Goal: Find specific page/section: Find specific page/section

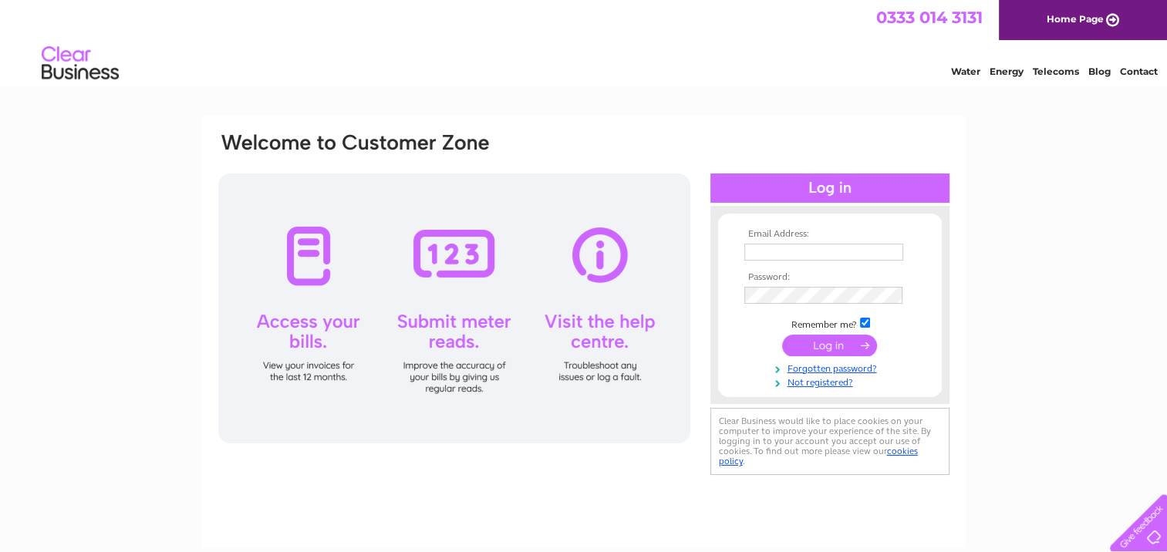
type input "[EMAIL_ADDRESS][DOMAIN_NAME]"
click at [831, 336] on input "submit" at bounding box center [829, 346] width 95 height 22
click at [827, 345] on input "submit" at bounding box center [829, 346] width 95 height 22
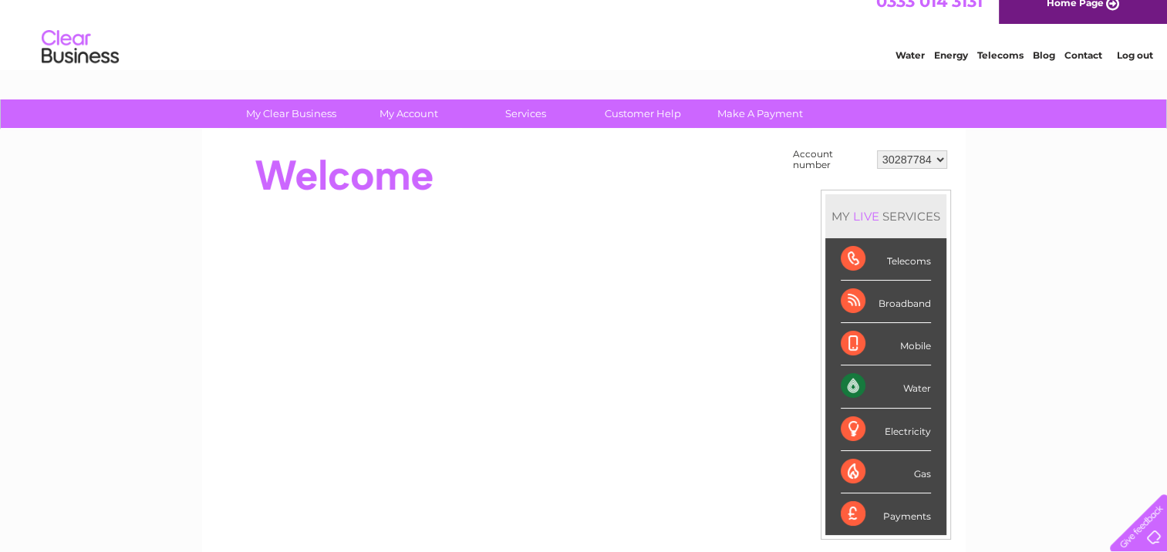
scroll to position [15, 0]
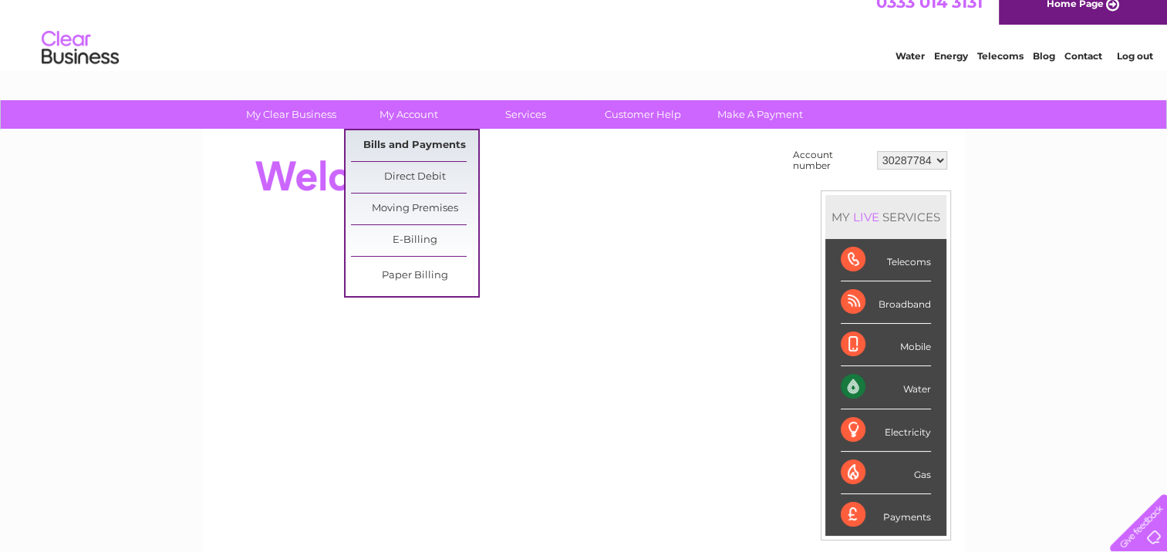
click at [392, 139] on link "Bills and Payments" at bounding box center [414, 145] width 127 height 31
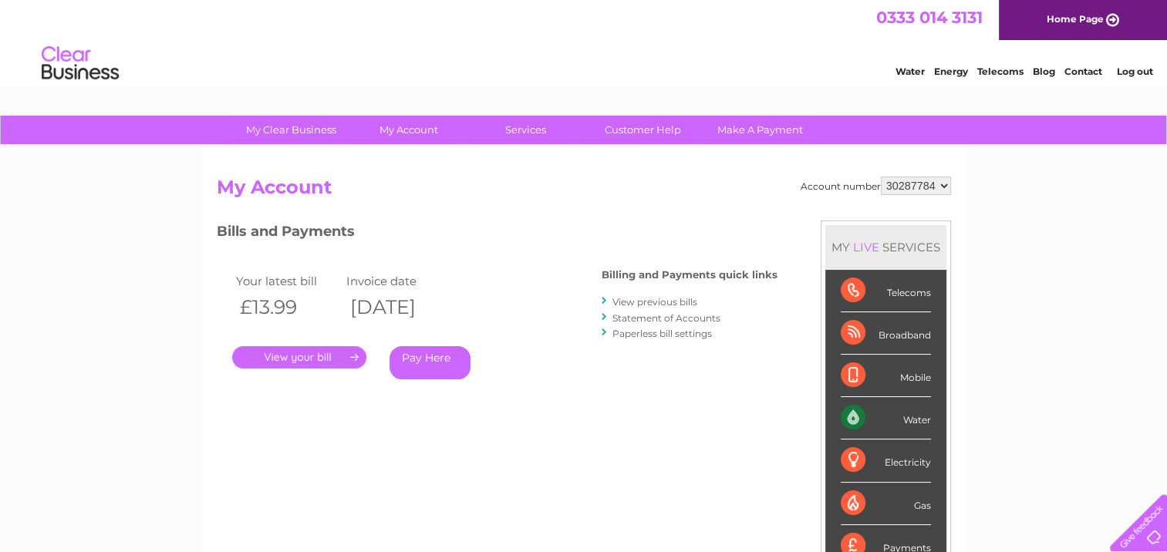
click at [324, 353] on link "." at bounding box center [299, 357] width 134 height 22
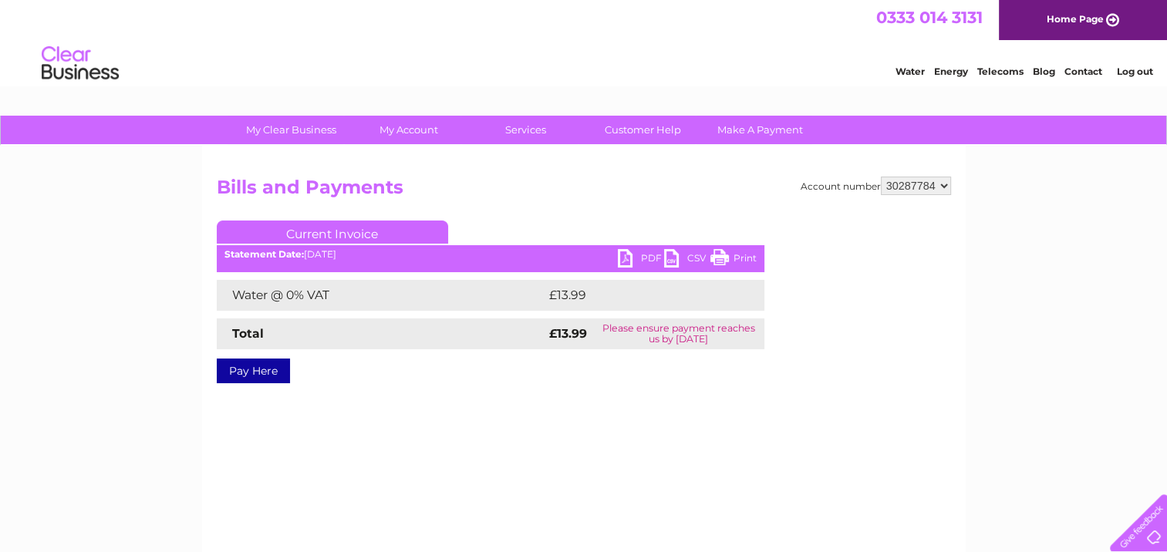
click at [629, 254] on link "PDF" at bounding box center [641, 260] width 46 height 22
